Goal: Check status: Check status

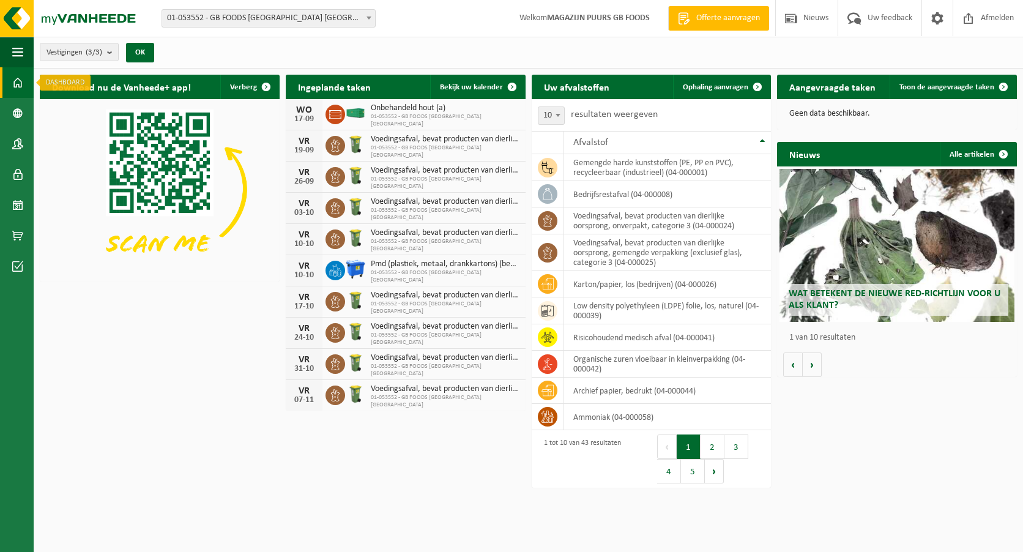
click at [12, 80] on span at bounding box center [17, 82] width 11 height 31
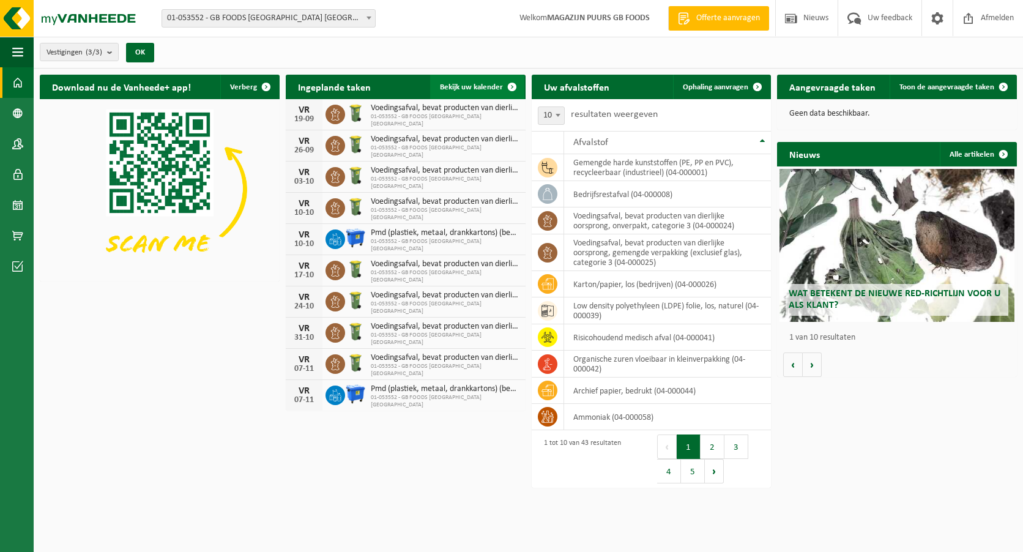
click at [464, 84] on span "Bekijk uw kalender" at bounding box center [471, 87] width 63 height 8
